Goal: Transaction & Acquisition: Purchase product/service

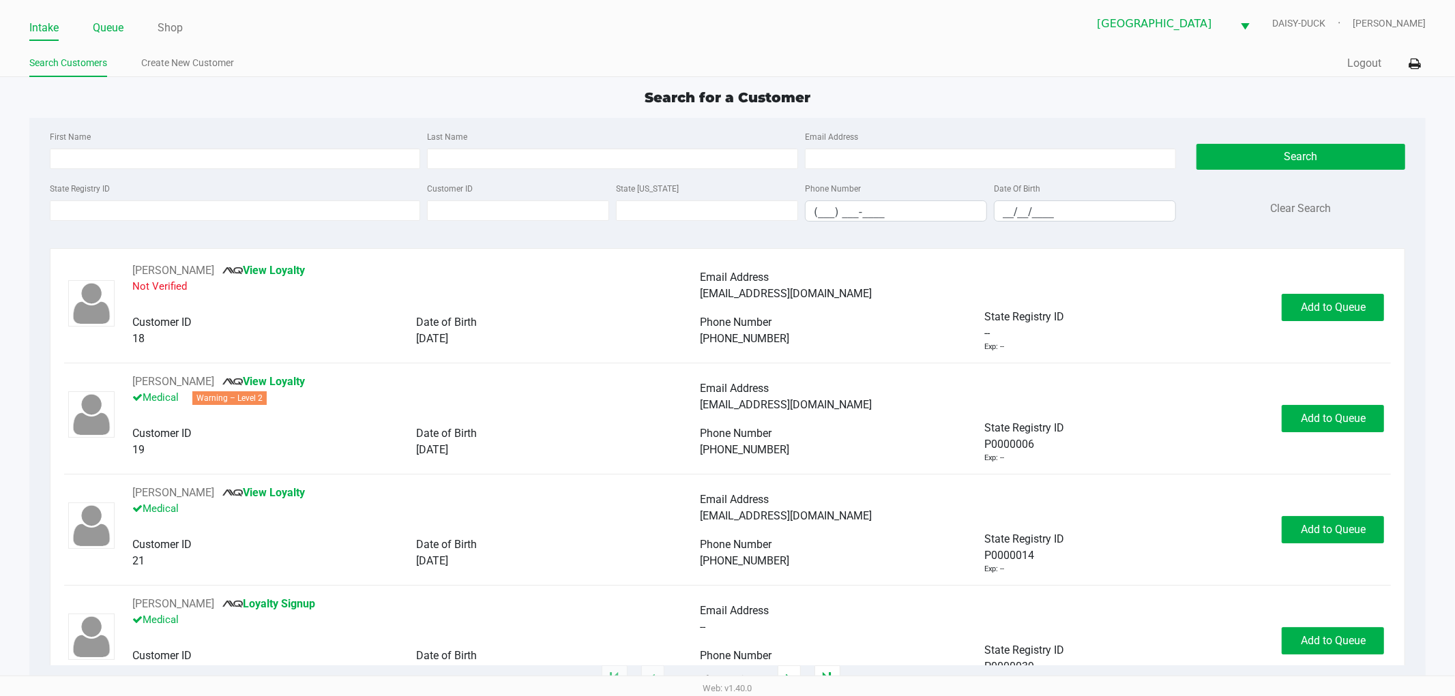
click at [112, 25] on link "Queue" at bounding box center [108, 27] width 31 height 19
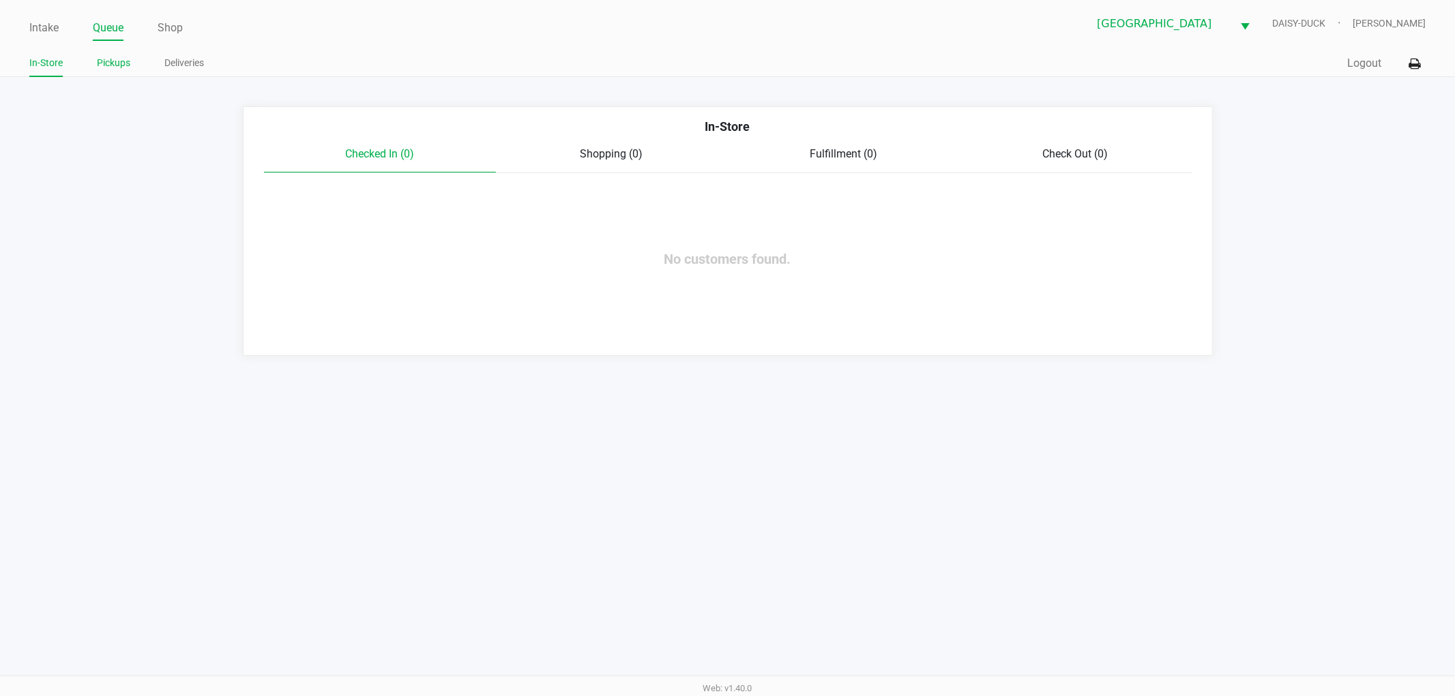
click at [126, 71] on link "Pickups" at bounding box center [113, 63] width 33 height 17
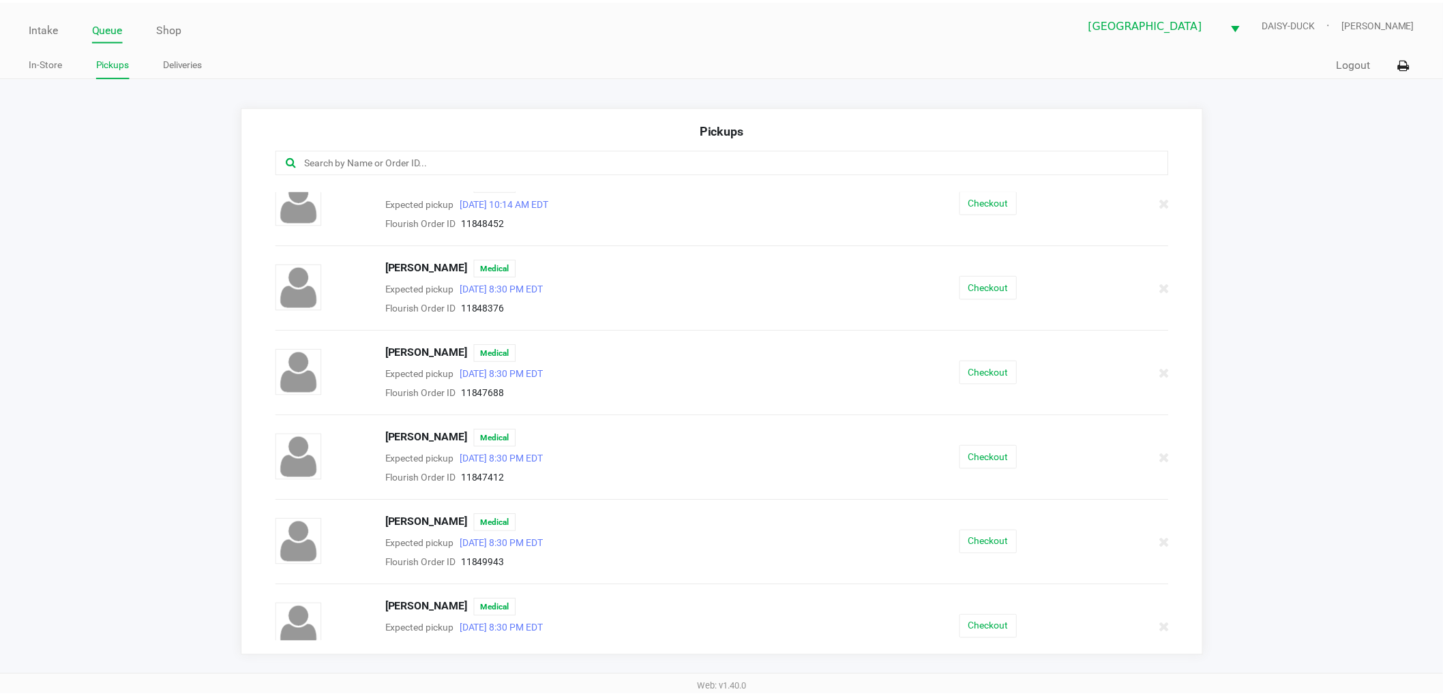
scroll to position [31, 0]
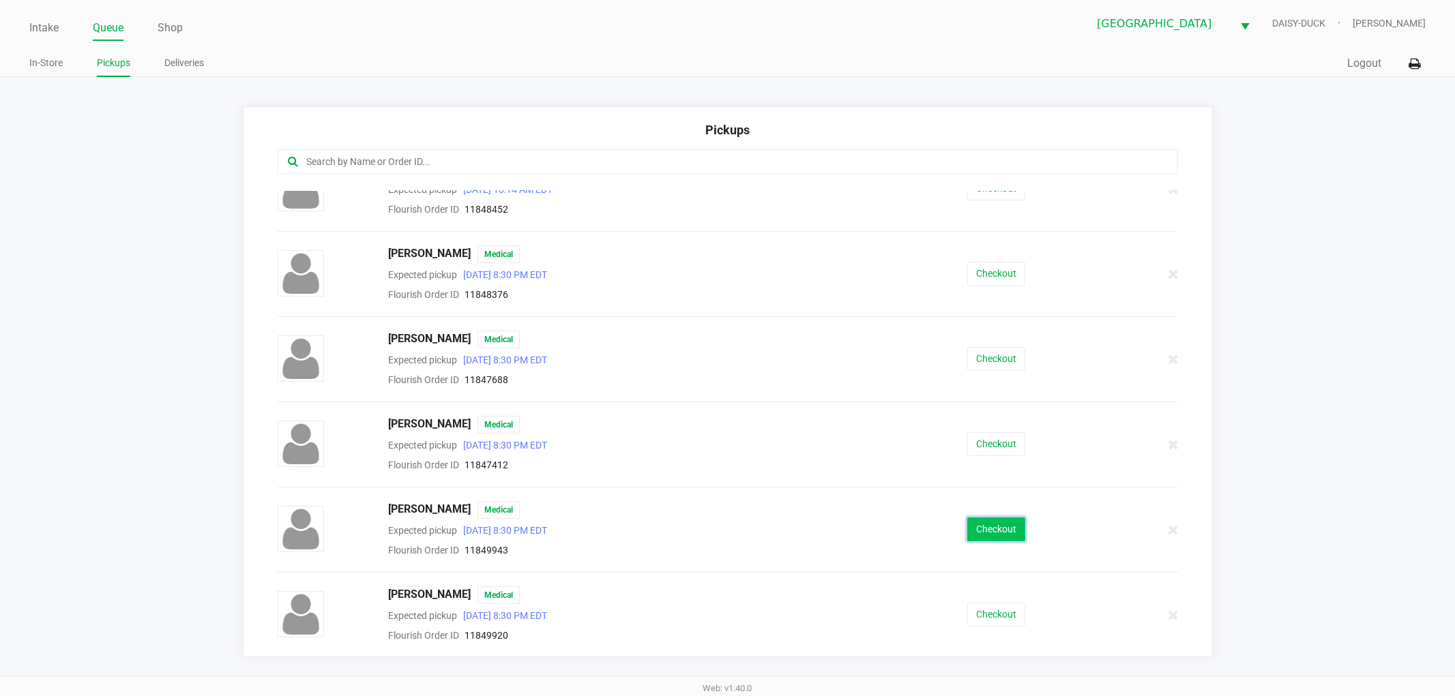
click at [967, 535] on button "Checkout" at bounding box center [996, 530] width 58 height 24
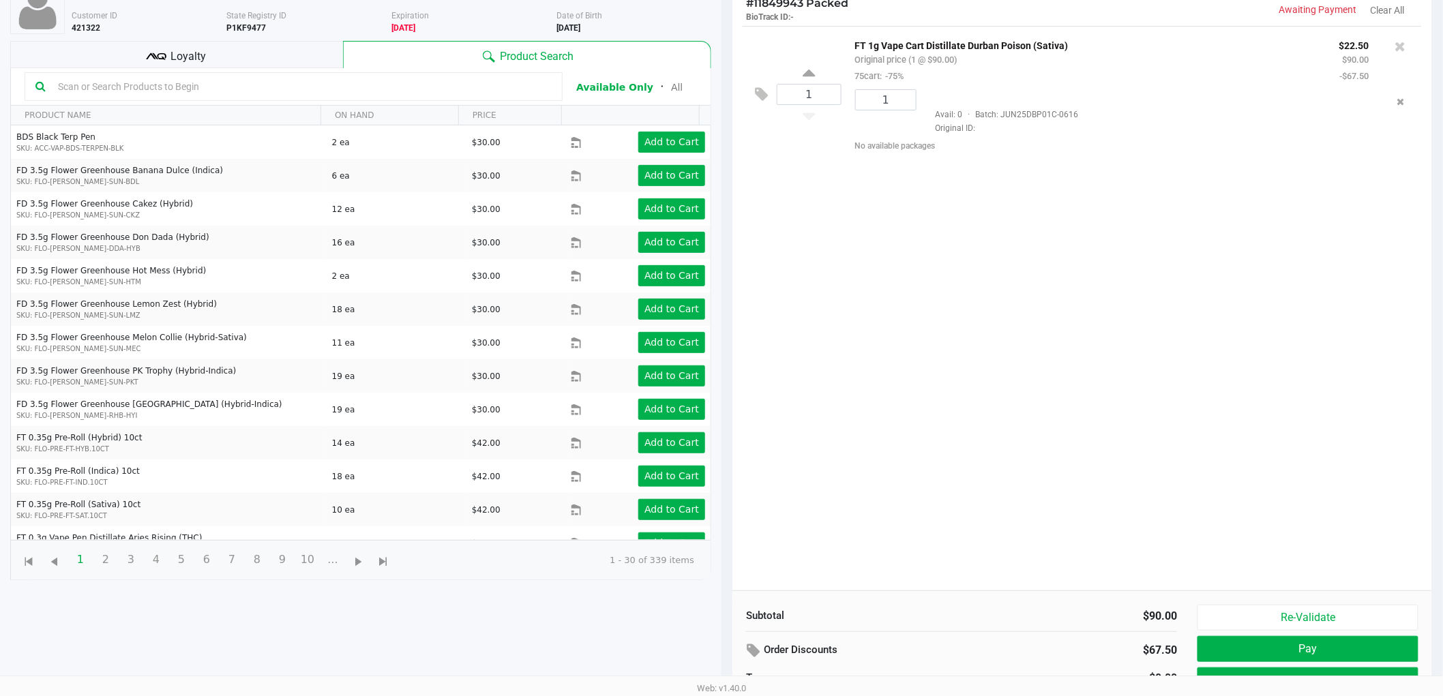
scroll to position [148, 0]
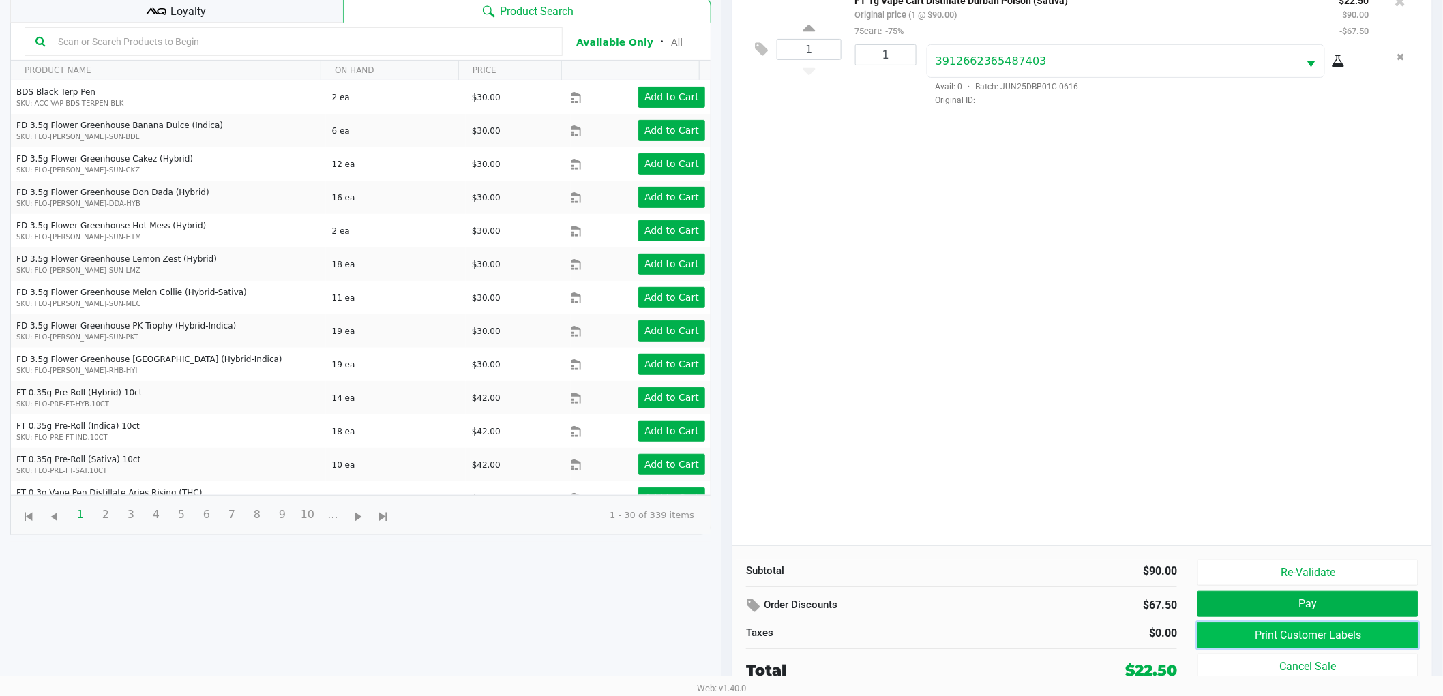
click at [1332, 640] on button "Print Customer Labels" at bounding box center [1308, 636] width 221 height 26
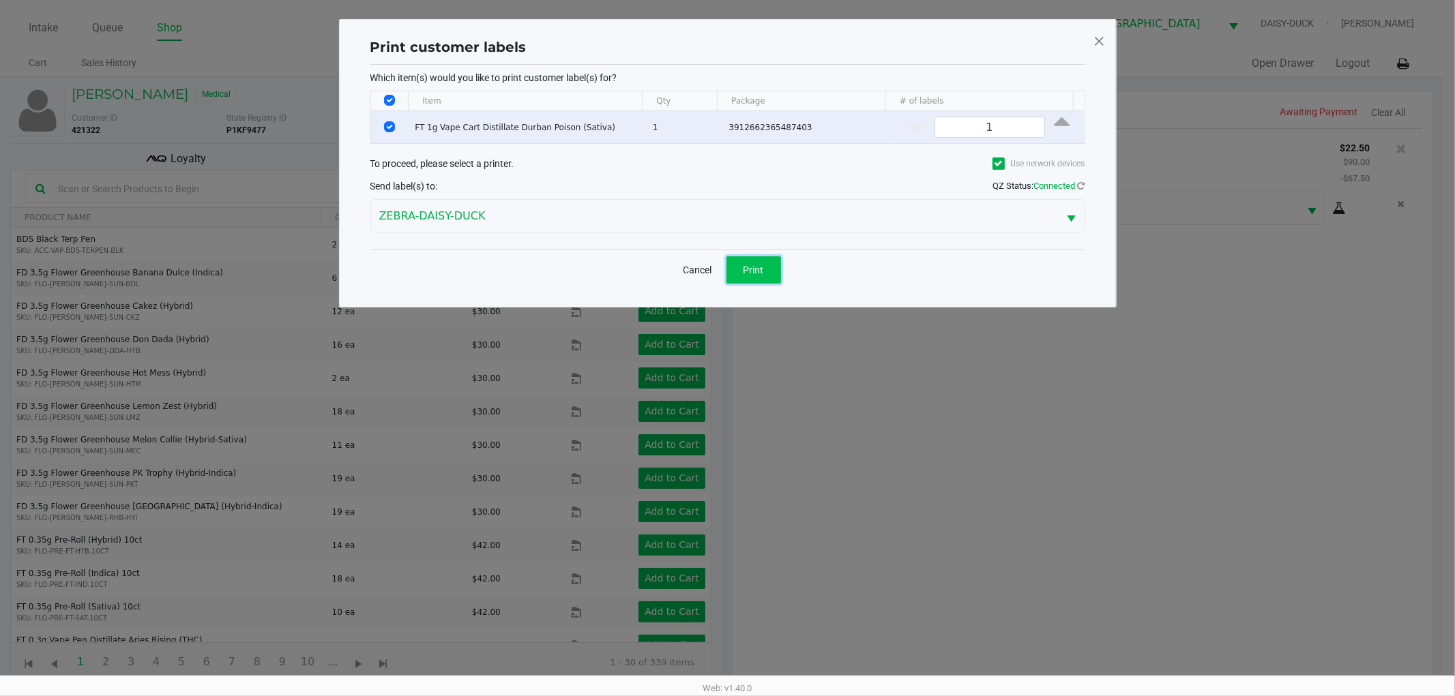
click at [760, 267] on span "Print" at bounding box center [753, 270] width 20 height 11
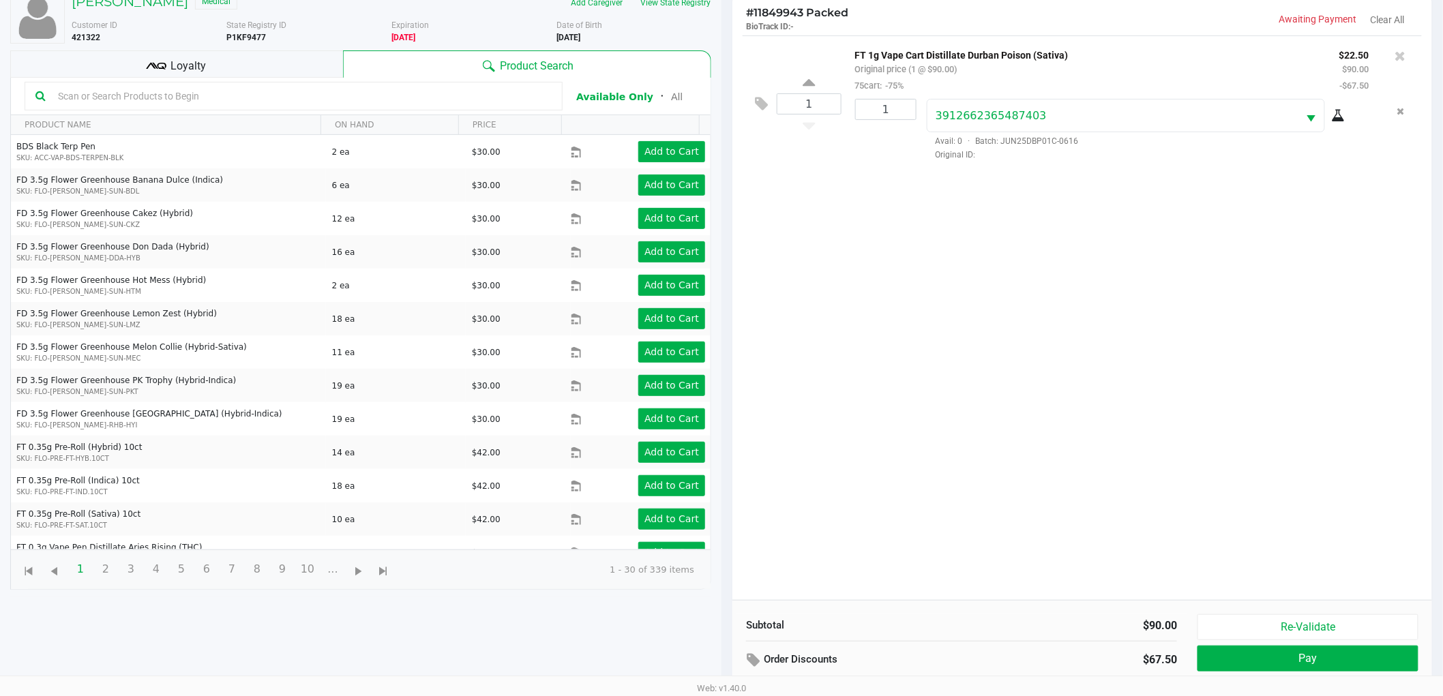
scroll to position [148, 0]
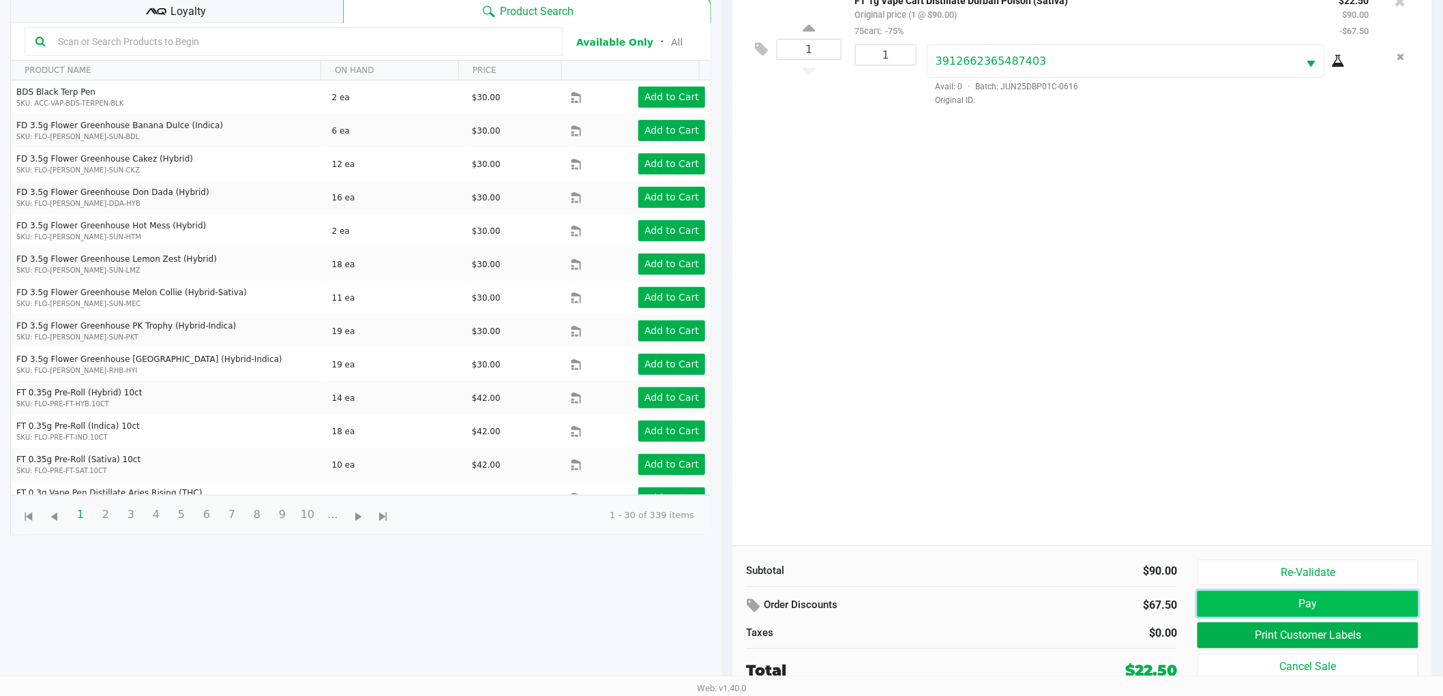
click at [1274, 596] on button "Pay" at bounding box center [1308, 604] width 221 height 26
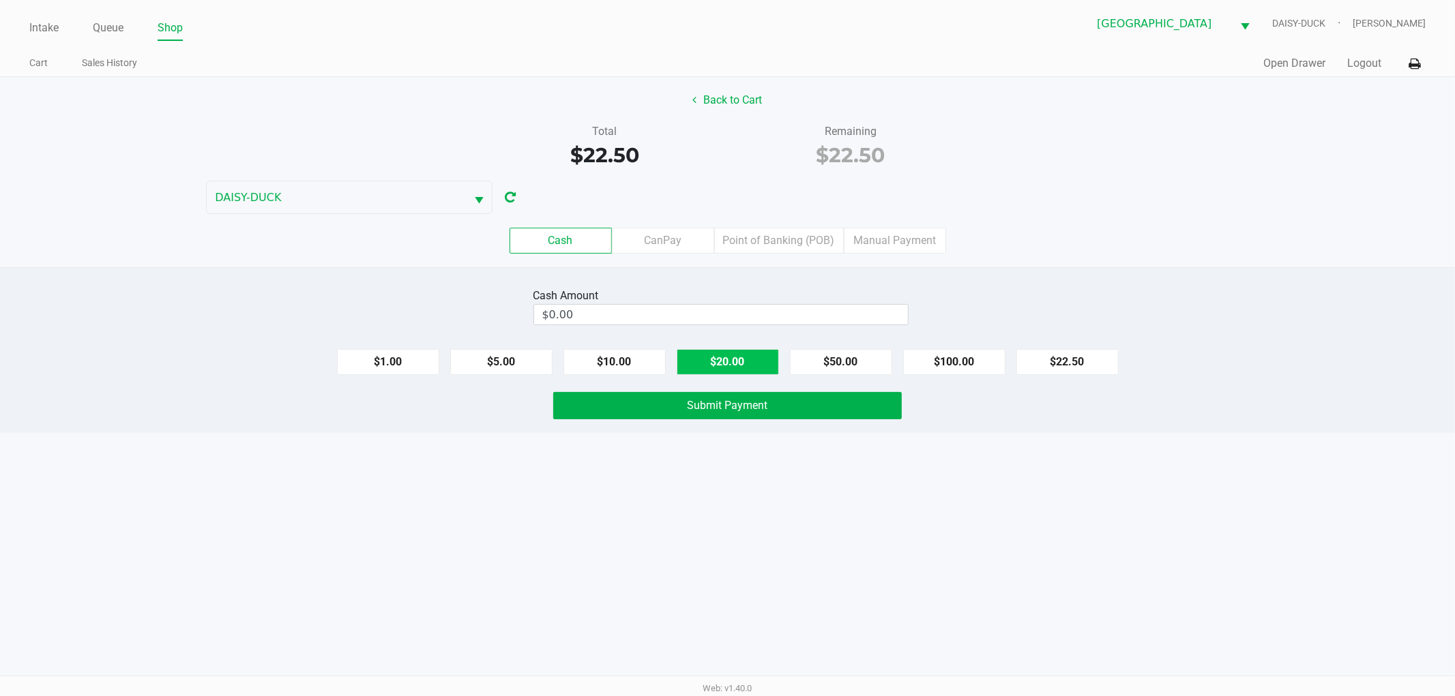
click at [746, 364] on button "$20.00" at bounding box center [728, 362] width 102 height 26
type input "$40.00"
click at [728, 406] on span "Submit Payment" at bounding box center [728, 405] width 80 height 13
